Goal: Task Accomplishment & Management: Manage account settings

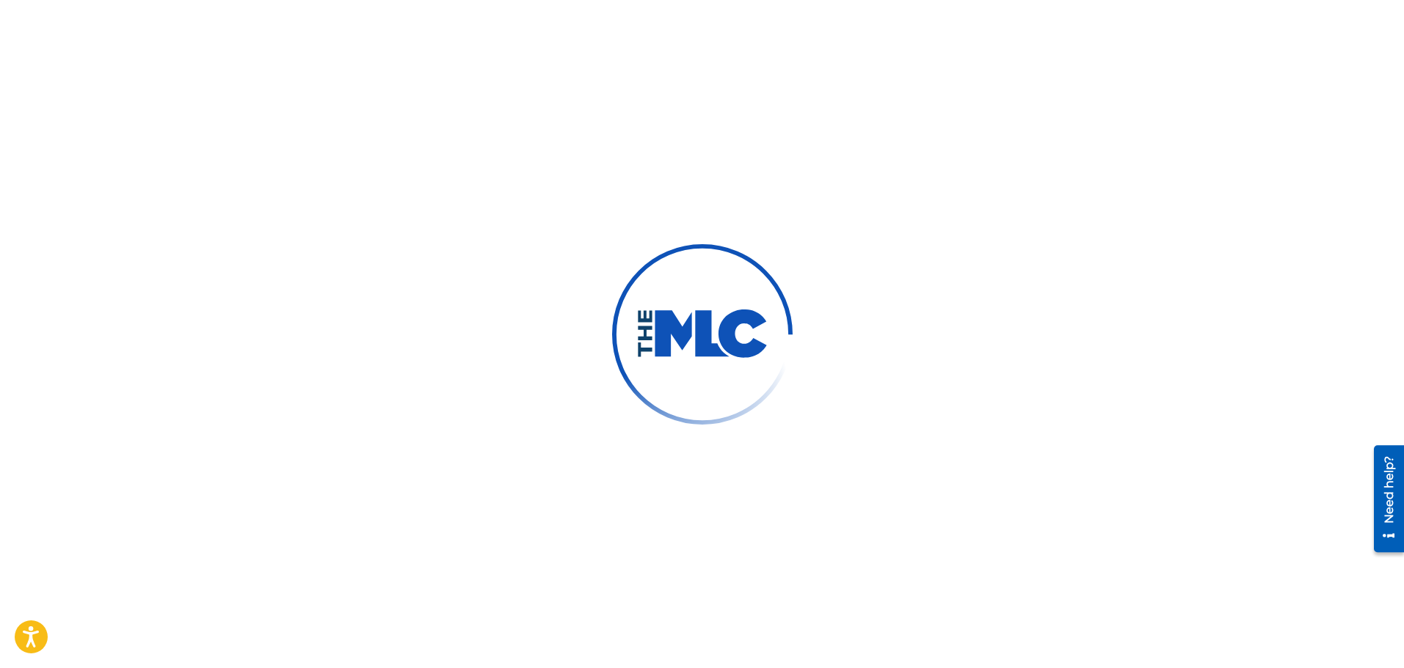
click at [847, 460] on div at bounding box center [702, 334] width 1404 height 668
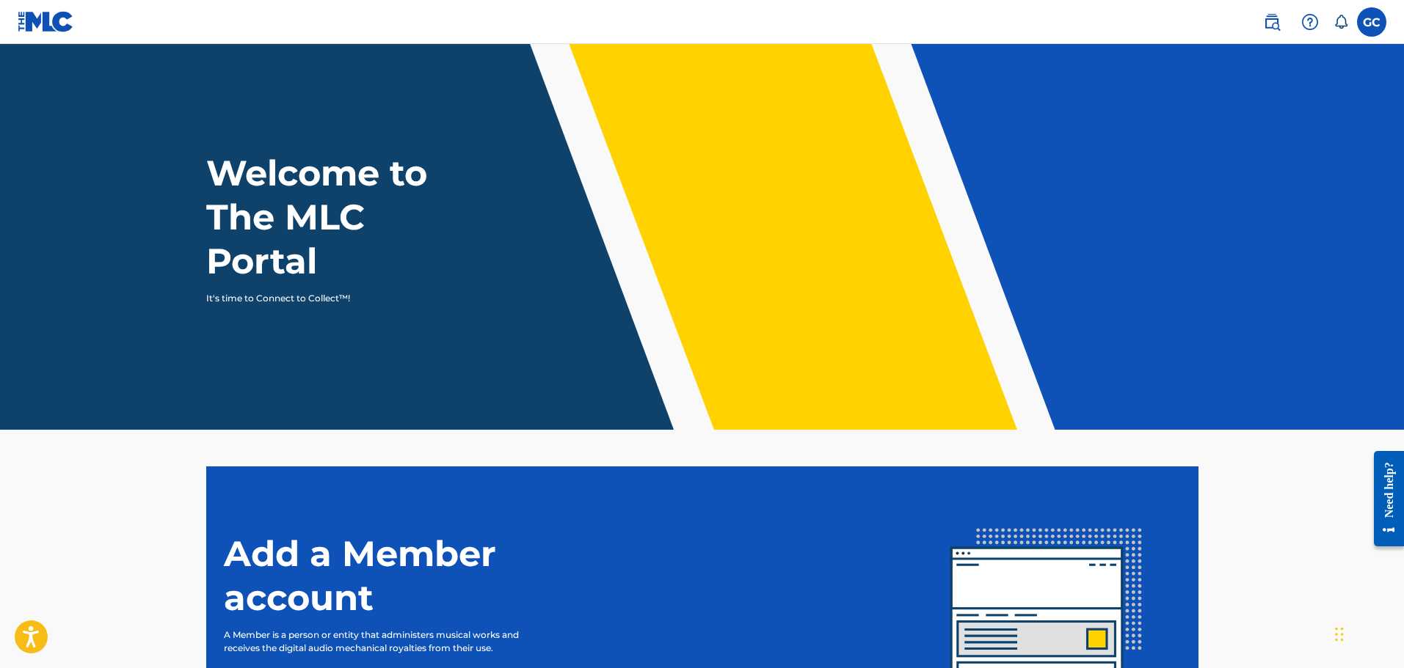
scroll to position [172, 0]
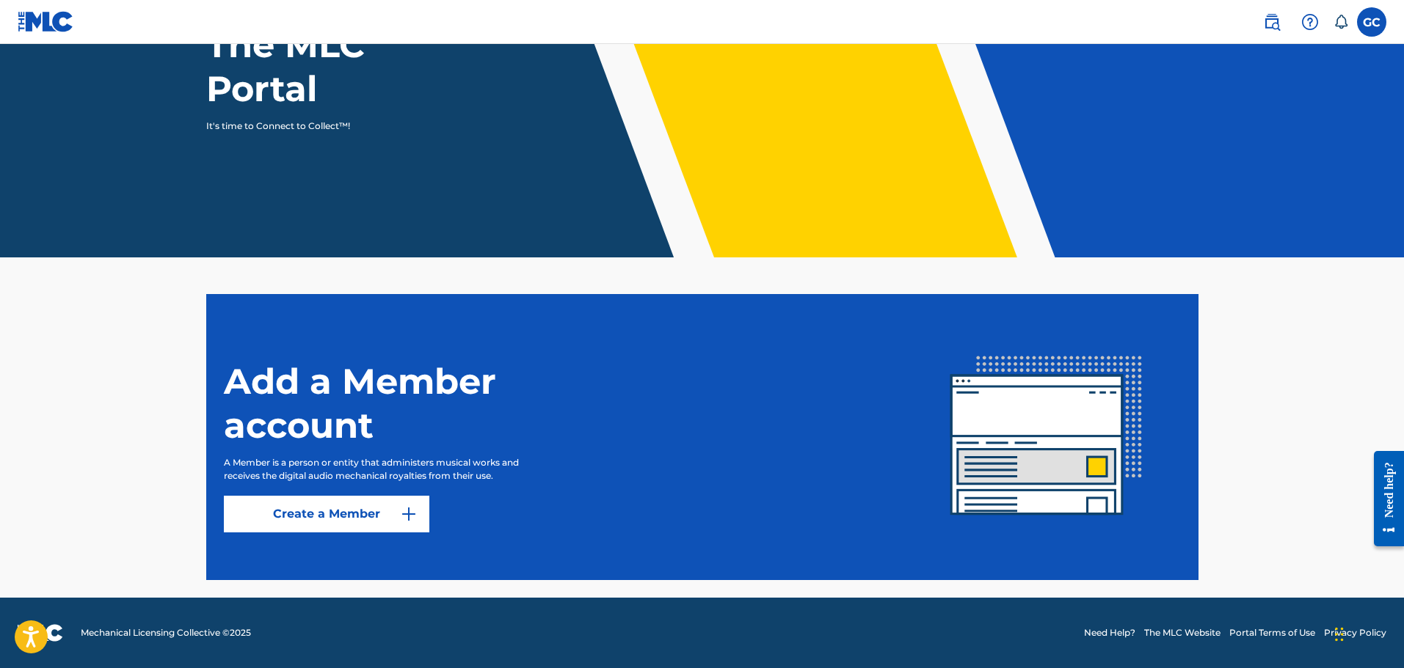
click at [1369, 33] on label at bounding box center [1371, 21] width 29 height 29
click at [1371, 22] on input "GC [PERSON_NAME] [EMAIL_ADDRESS][DOMAIN_NAME] Notification Preferences Profile …" at bounding box center [1371, 22] width 0 height 0
click at [1274, 19] on img at bounding box center [1272, 22] width 18 height 18
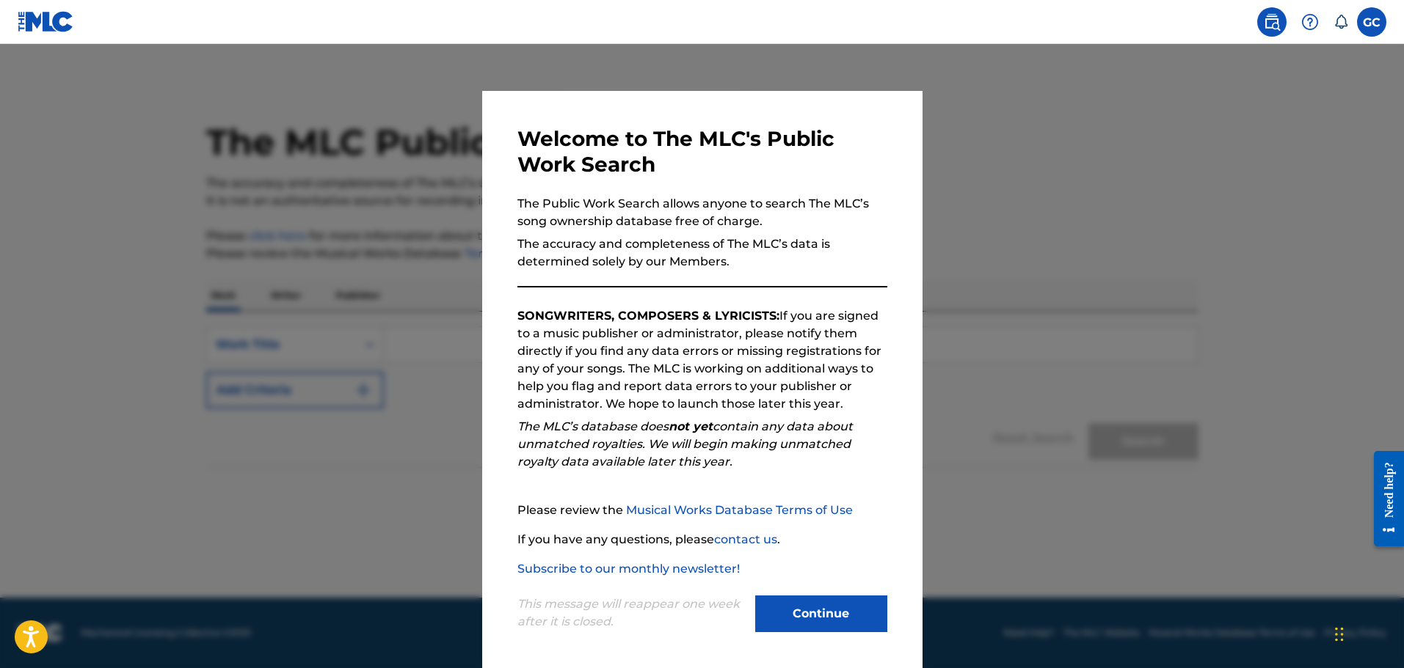
click at [839, 594] on div "This message will reappear one week after it is closed. Continue" at bounding box center [702, 607] width 370 height 58
click at [835, 615] on button "Continue" at bounding box center [821, 614] width 132 height 37
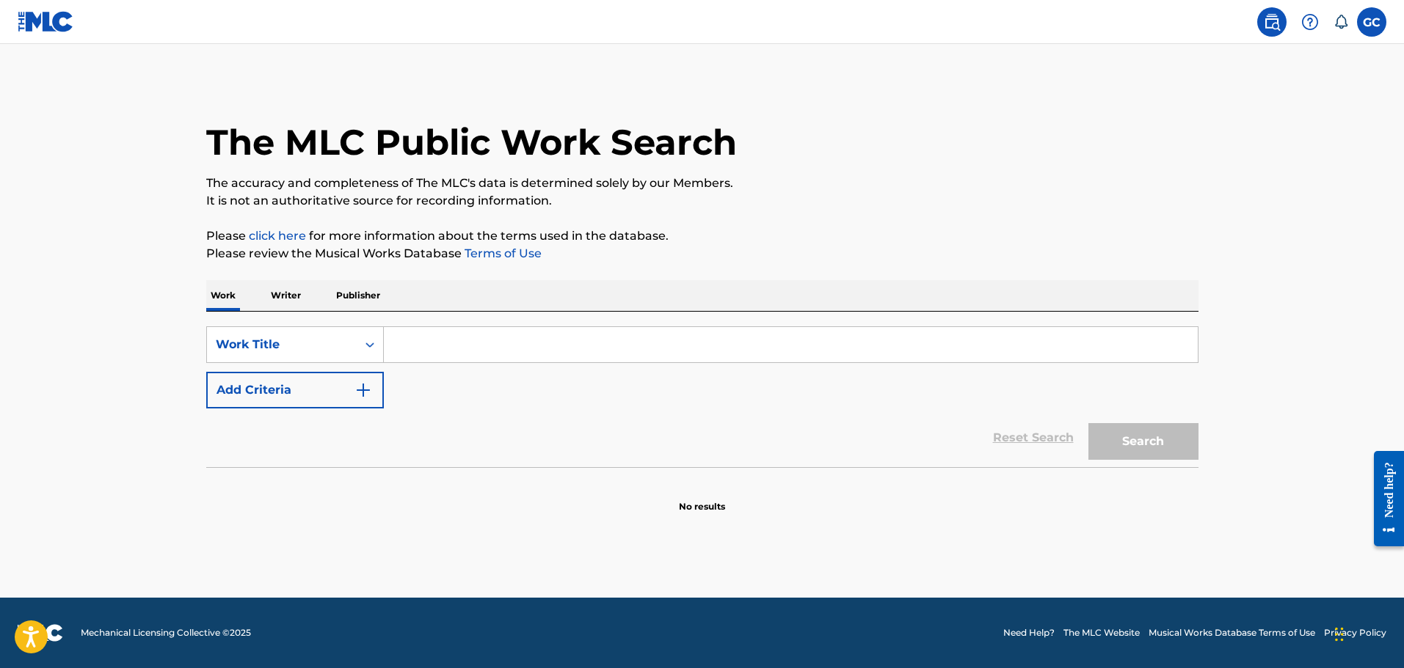
click at [37, 18] on img at bounding box center [46, 21] width 56 height 21
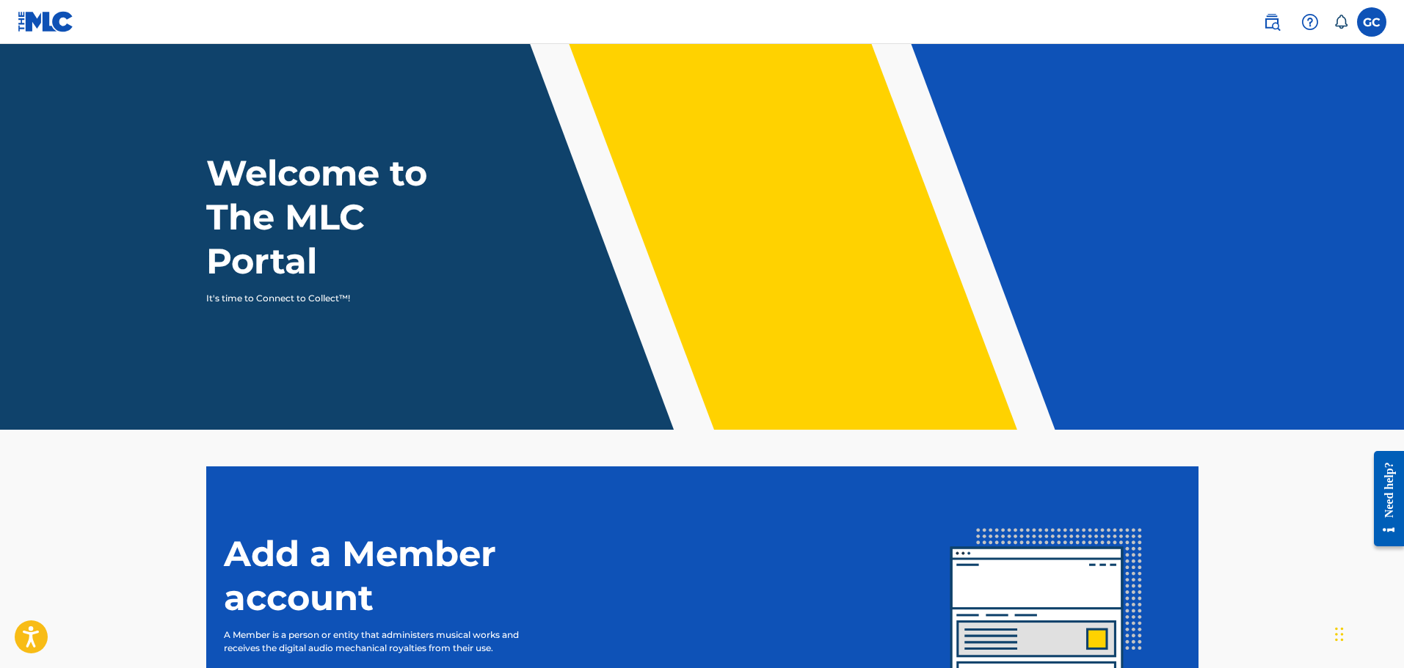
click at [1371, 19] on label at bounding box center [1371, 21] width 29 height 29
click at [1371, 22] on input "GC [PERSON_NAME] [EMAIL_ADDRESS][DOMAIN_NAME] Notification Preferences Profile …" at bounding box center [1371, 22] width 0 height 0
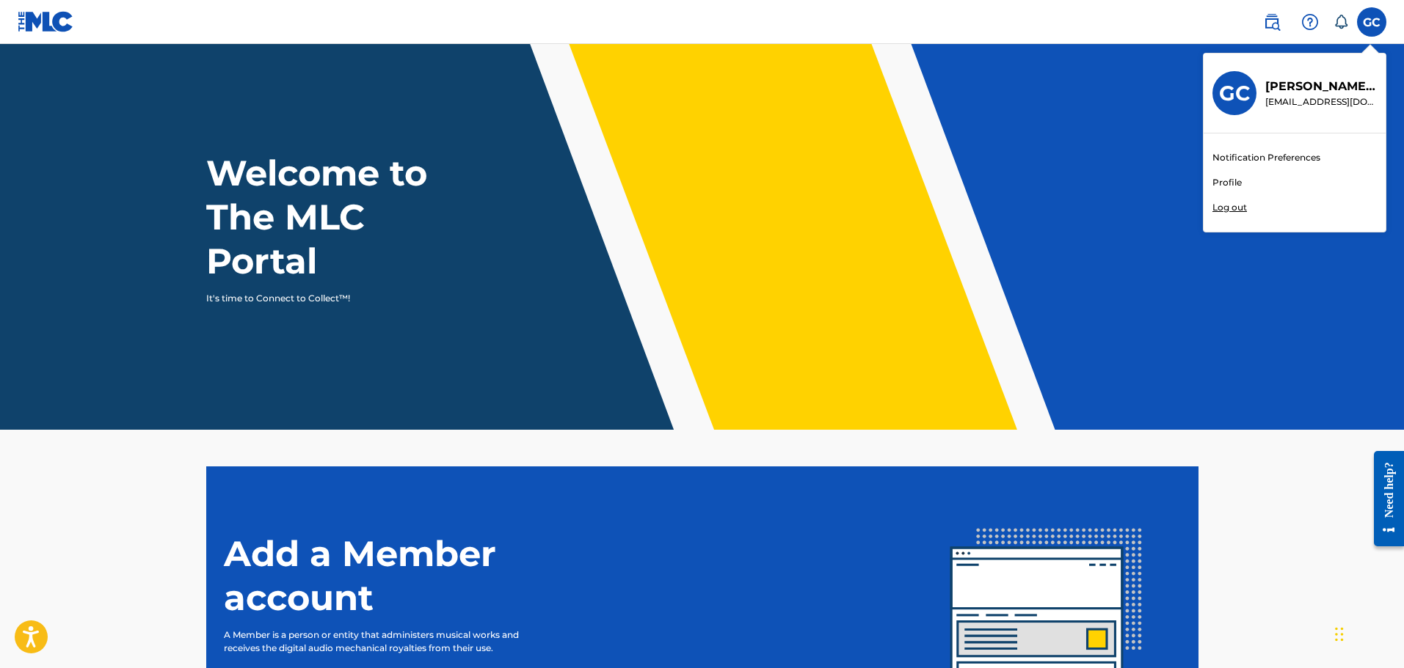
click at [1271, 157] on link "Notification Preferences" at bounding box center [1266, 157] width 108 height 13
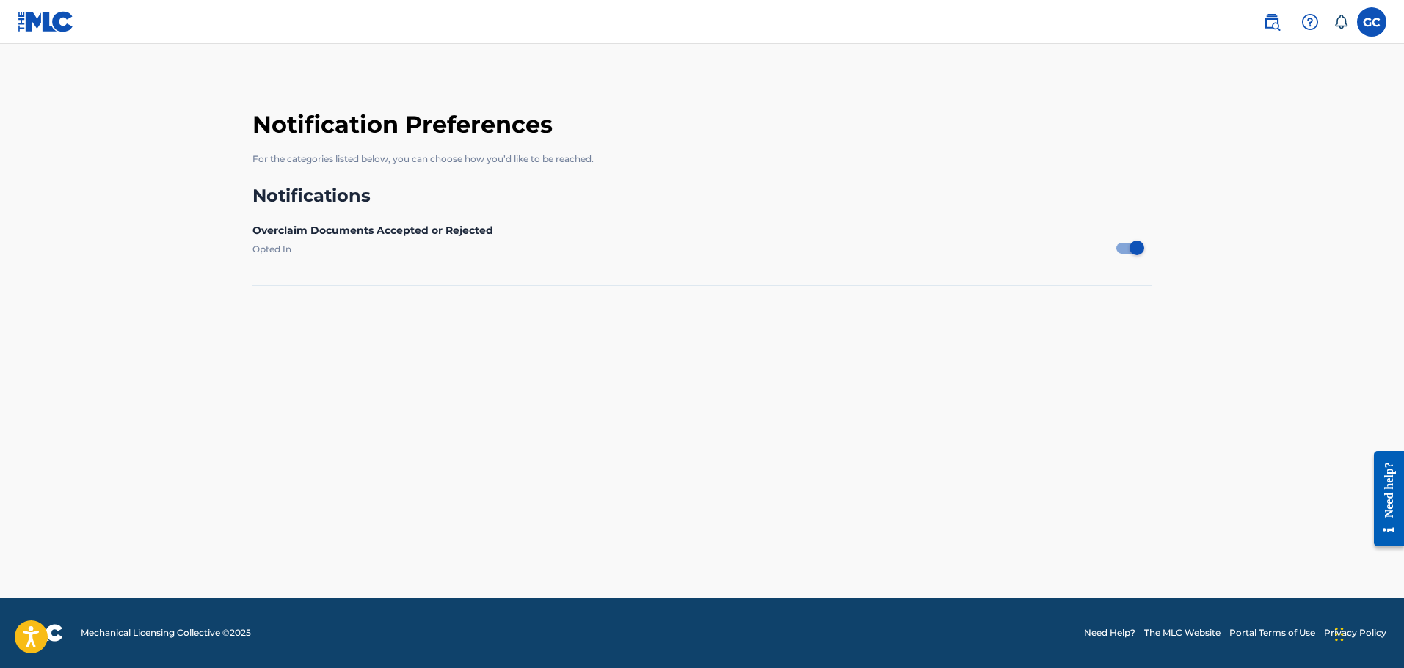
click at [37, 24] on img at bounding box center [46, 21] width 56 height 21
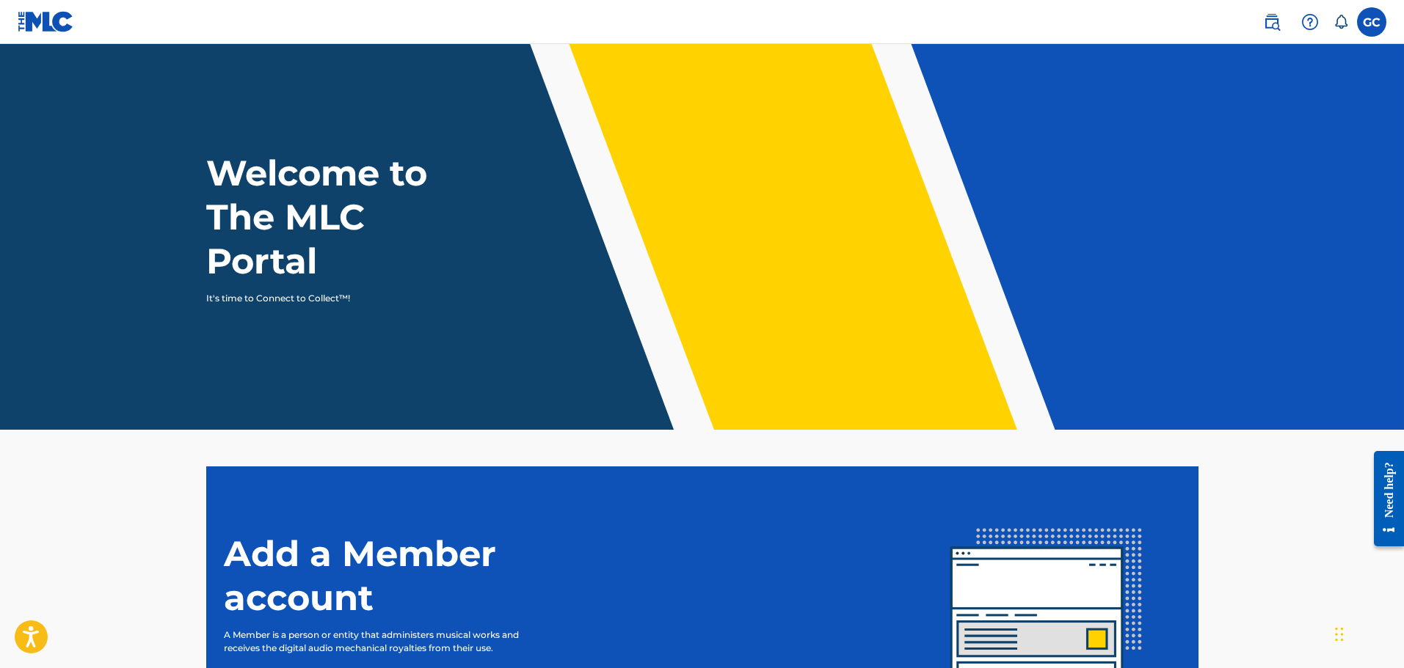
scroll to position [172, 0]
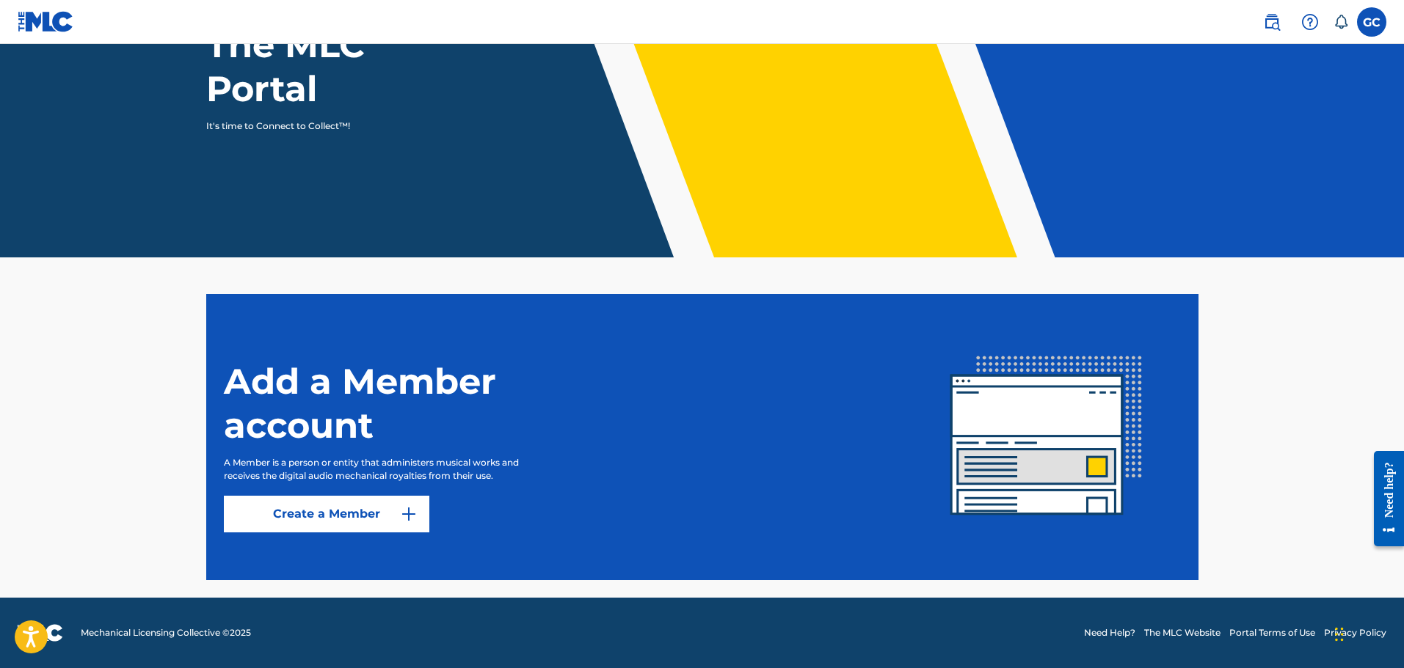
click at [344, 514] on button "Create a Member" at bounding box center [326, 514] width 205 height 37
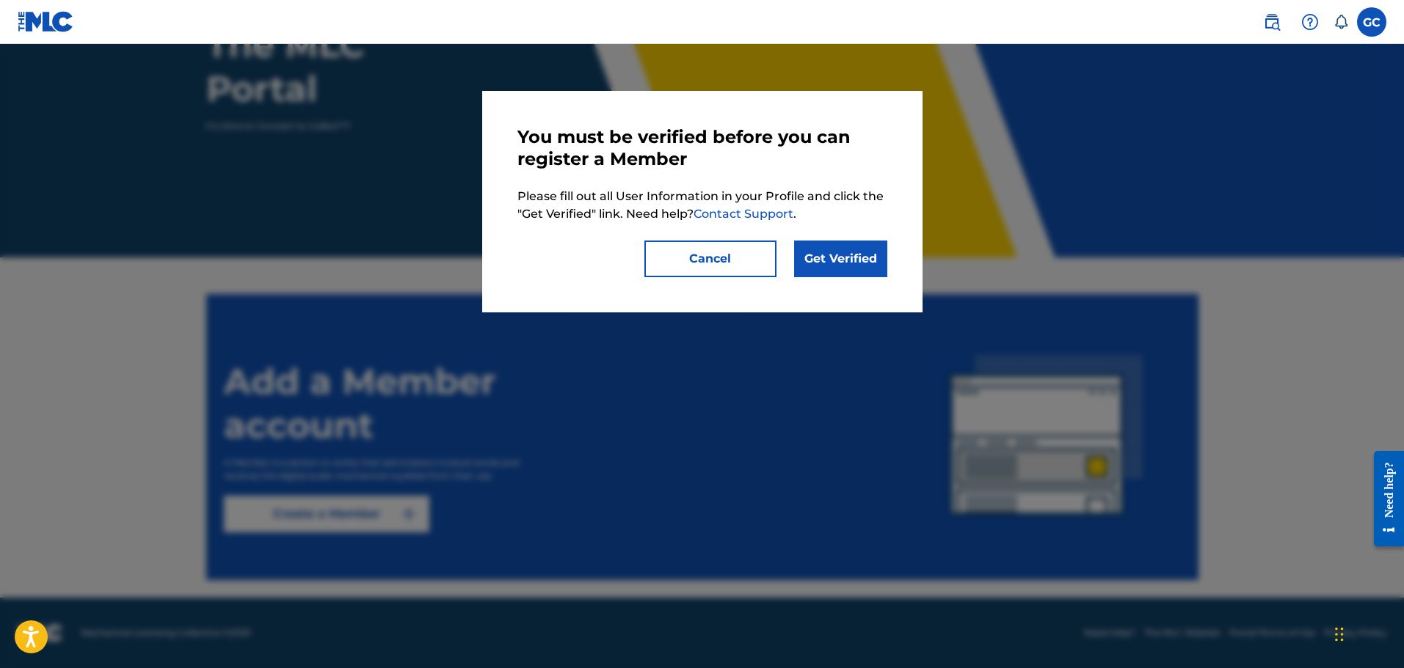
click at [858, 269] on link "Get Verified" at bounding box center [840, 259] width 93 height 37
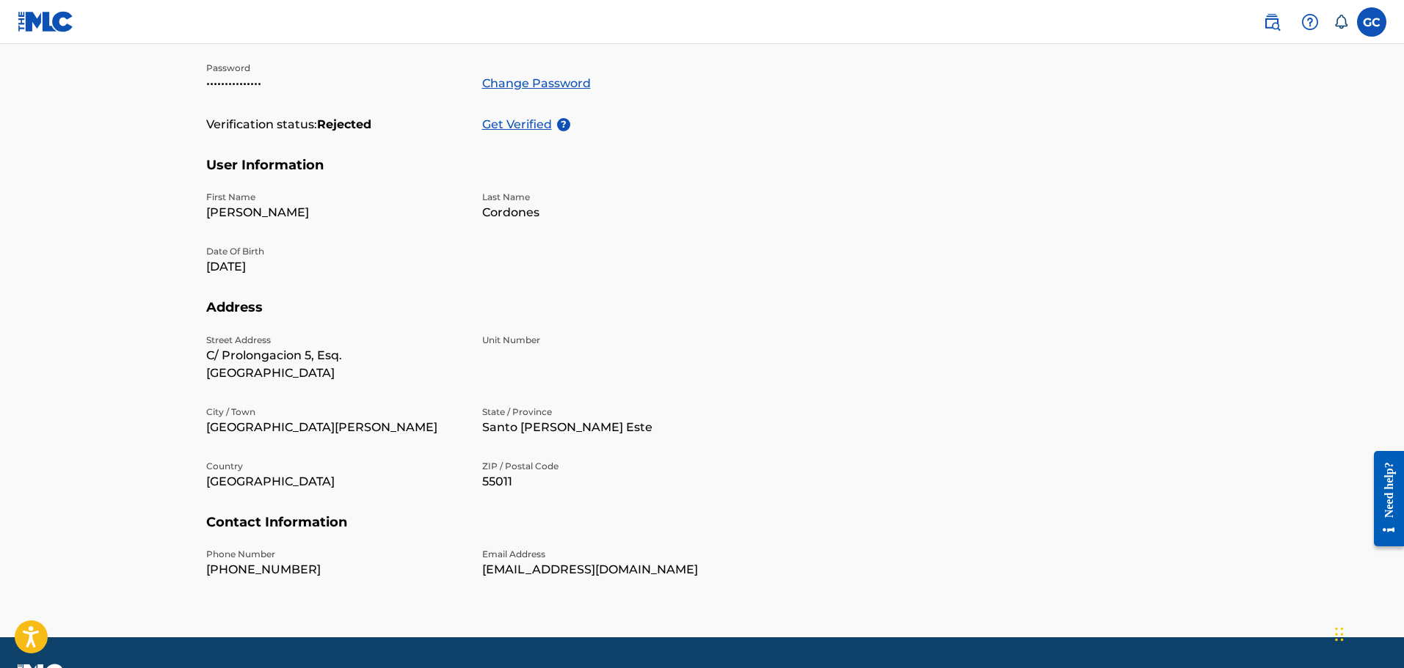
scroll to position [298, 0]
click at [539, 127] on p "Get Verified" at bounding box center [519, 124] width 75 height 18
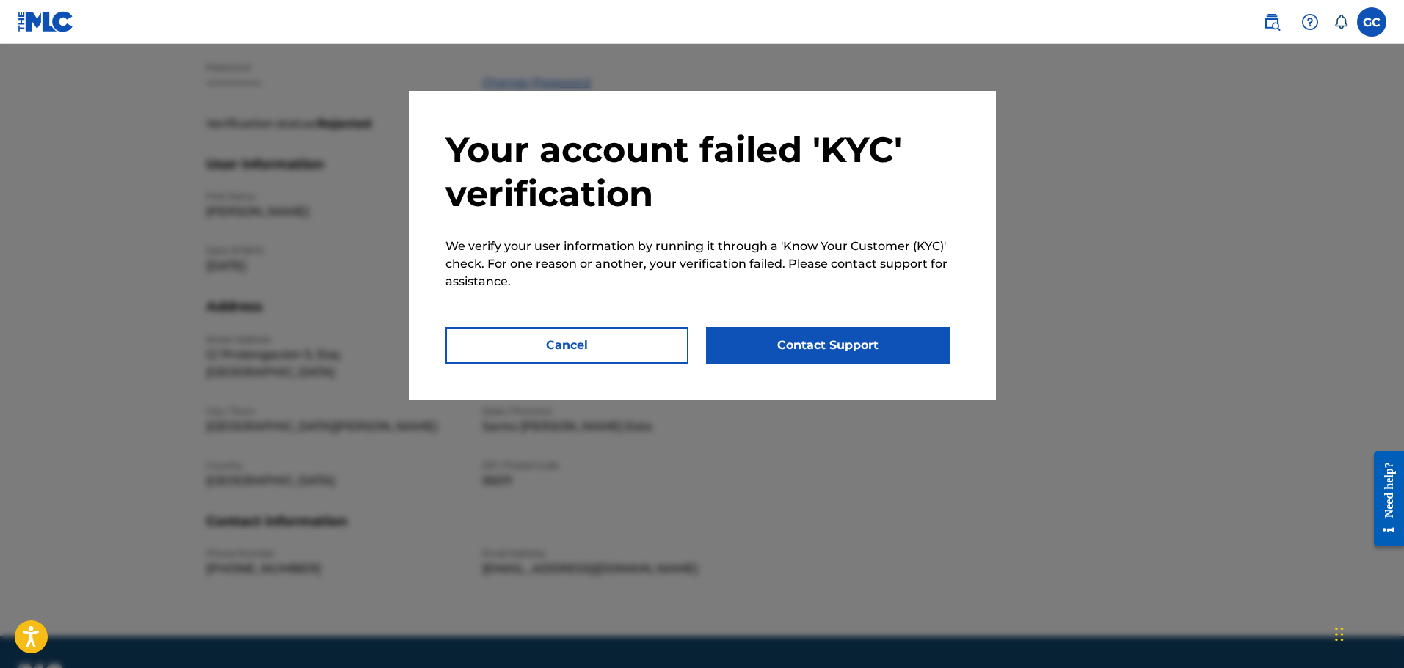
click at [652, 340] on button "Cancel" at bounding box center [567, 345] width 244 height 37
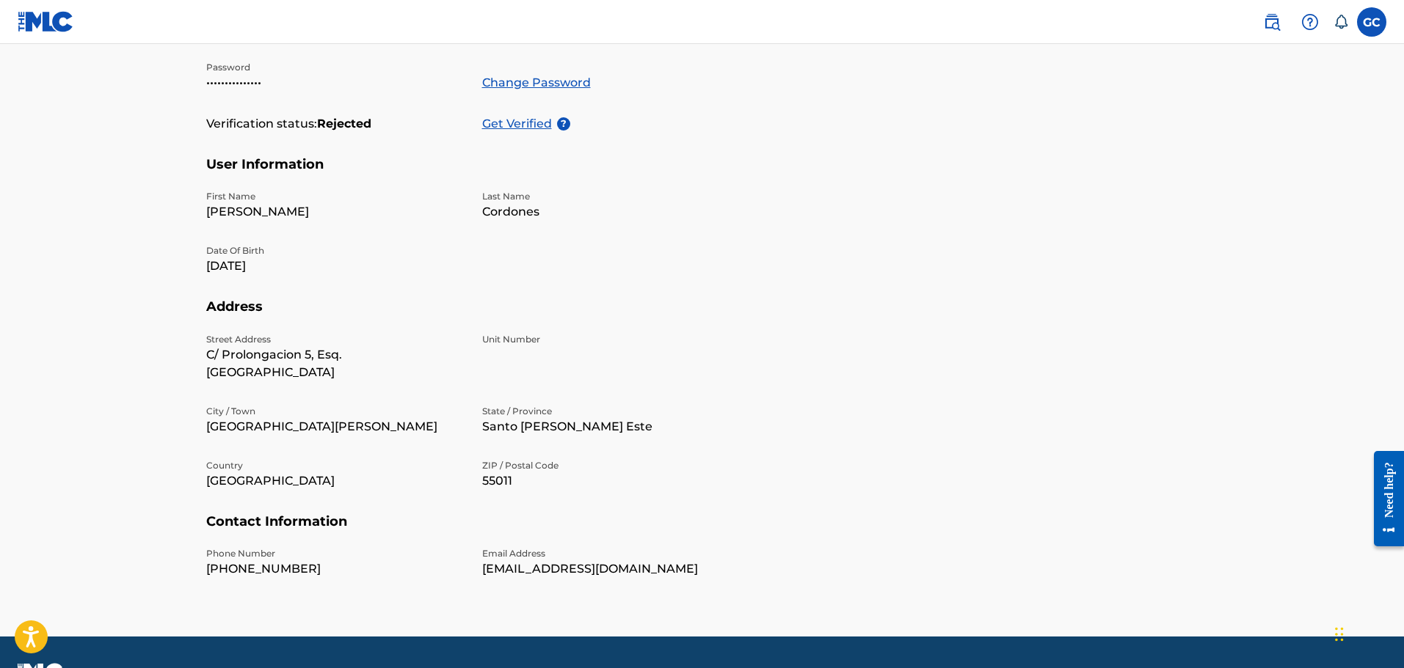
click at [1356, 15] on div "GC GC [PERSON_NAME] [EMAIL_ADDRESS][DOMAIN_NAME] Notification Preferences Profi…" at bounding box center [1317, 21] width 138 height 29
click at [1362, 17] on label at bounding box center [1371, 21] width 29 height 29
click at [1371, 22] on input "GC [PERSON_NAME] [EMAIL_ADDRESS][DOMAIN_NAME] Notification Preferences Profile …" at bounding box center [1371, 22] width 0 height 0
click at [1236, 211] on p "Log out" at bounding box center [1229, 207] width 34 height 13
click at [1371, 22] on input "GC [PERSON_NAME] [EMAIL_ADDRESS][DOMAIN_NAME] Notification Preferences Profile …" at bounding box center [1371, 22] width 0 height 0
